Goal: Task Accomplishment & Management: Use online tool/utility

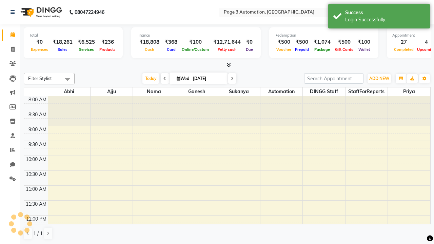
select select "en"
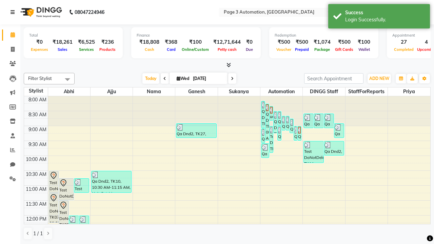
click at [14, 12] on icon at bounding box center [12, 12] width 4 height 5
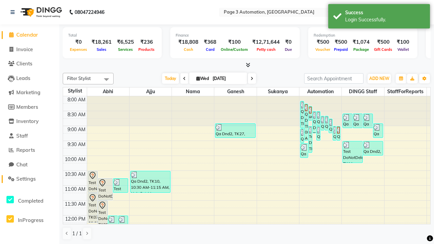
click at [29, 179] on span "Settings" at bounding box center [25, 178] width 19 height 6
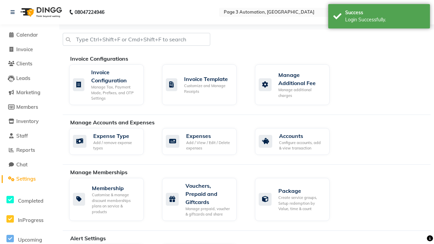
select select "2: 15"
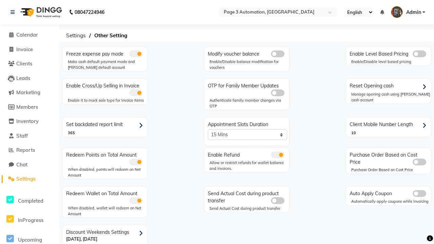
scroll to position [14, 0]
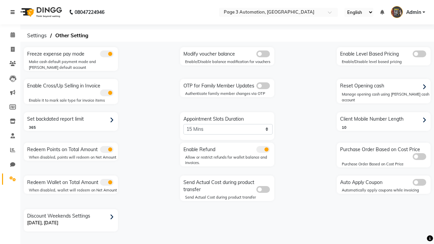
scroll to position [0, 0]
click at [10, 49] on span at bounding box center [13, 50] width 12 height 8
select select "service"
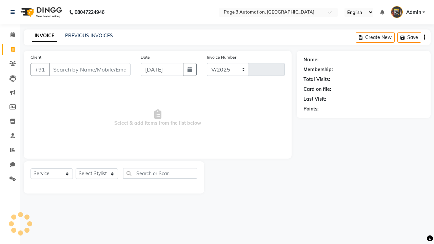
select select "2774"
type input "8809"
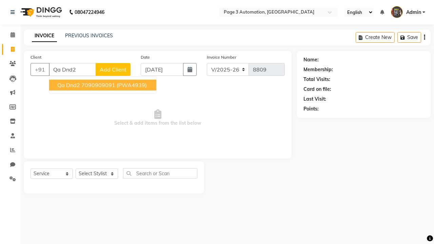
click at [103, 85] on ngb-highlight "7090909091" at bounding box center [98, 85] width 34 height 7
type input "7090909091"
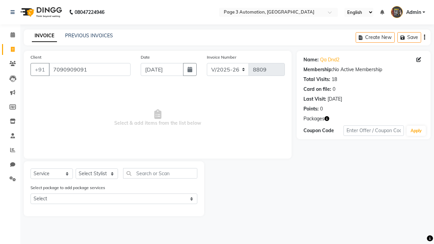
select select "71342"
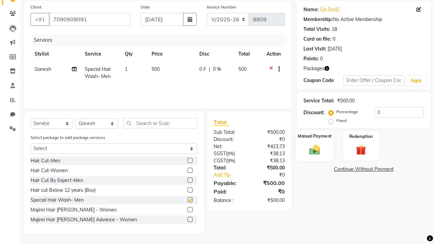
click at [314, 136] on label "Manual Payment" at bounding box center [314, 136] width 34 height 6
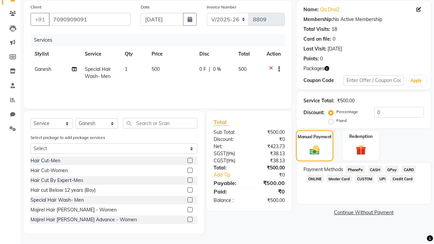
checkbox input "false"
click at [375, 169] on span "CASH" at bounding box center [374, 170] width 15 height 8
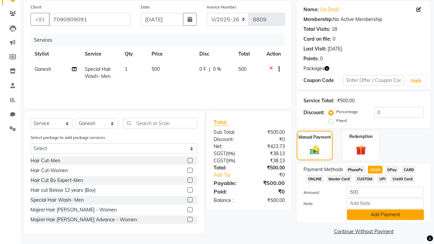
click at [385, 214] on button "Add Payment" at bounding box center [384, 214] width 77 height 10
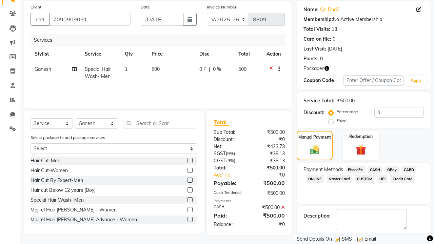
click at [337, 239] on label at bounding box center [336, 239] width 5 height 5
click at [337, 239] on input "checkbox" at bounding box center [336, 239] width 4 height 4
checkbox input "false"
click at [359, 239] on label at bounding box center [359, 239] width 5 height 5
click at [359, 239] on input "checkbox" at bounding box center [359, 239] width 4 height 4
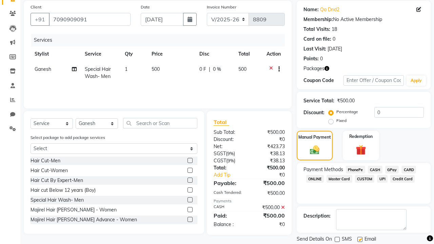
checkbox input "false"
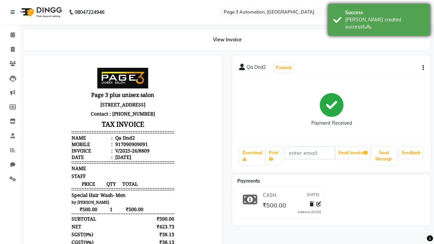
click at [379, 17] on div "[PERSON_NAME] created successfully." at bounding box center [385, 23] width 80 height 14
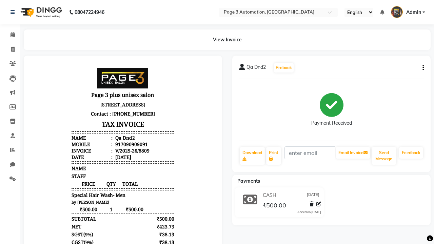
click at [421, 68] on button "button" at bounding box center [421, 67] width 4 height 7
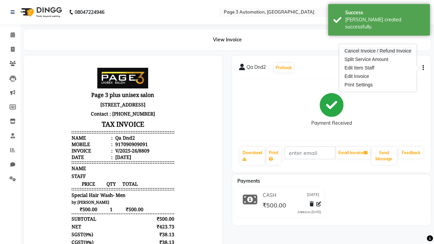
click at [377, 51] on div "Cancel Invoice / Refund Invoice" at bounding box center [377, 51] width 69 height 8
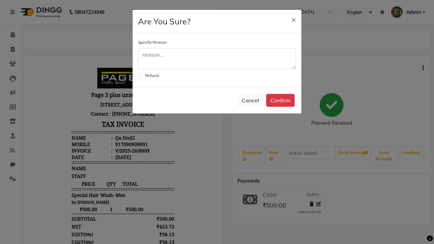
click at [140, 75] on label at bounding box center [140, 75] width 5 height 5
click at [140, 75] on input "checkbox" at bounding box center [140, 74] width 4 height 4
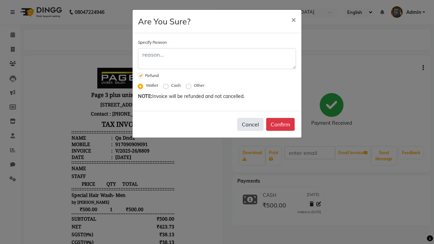
click at [250, 124] on button "Cancel" at bounding box center [250, 124] width 26 height 13
checkbox input "false"
